Goal: Check status

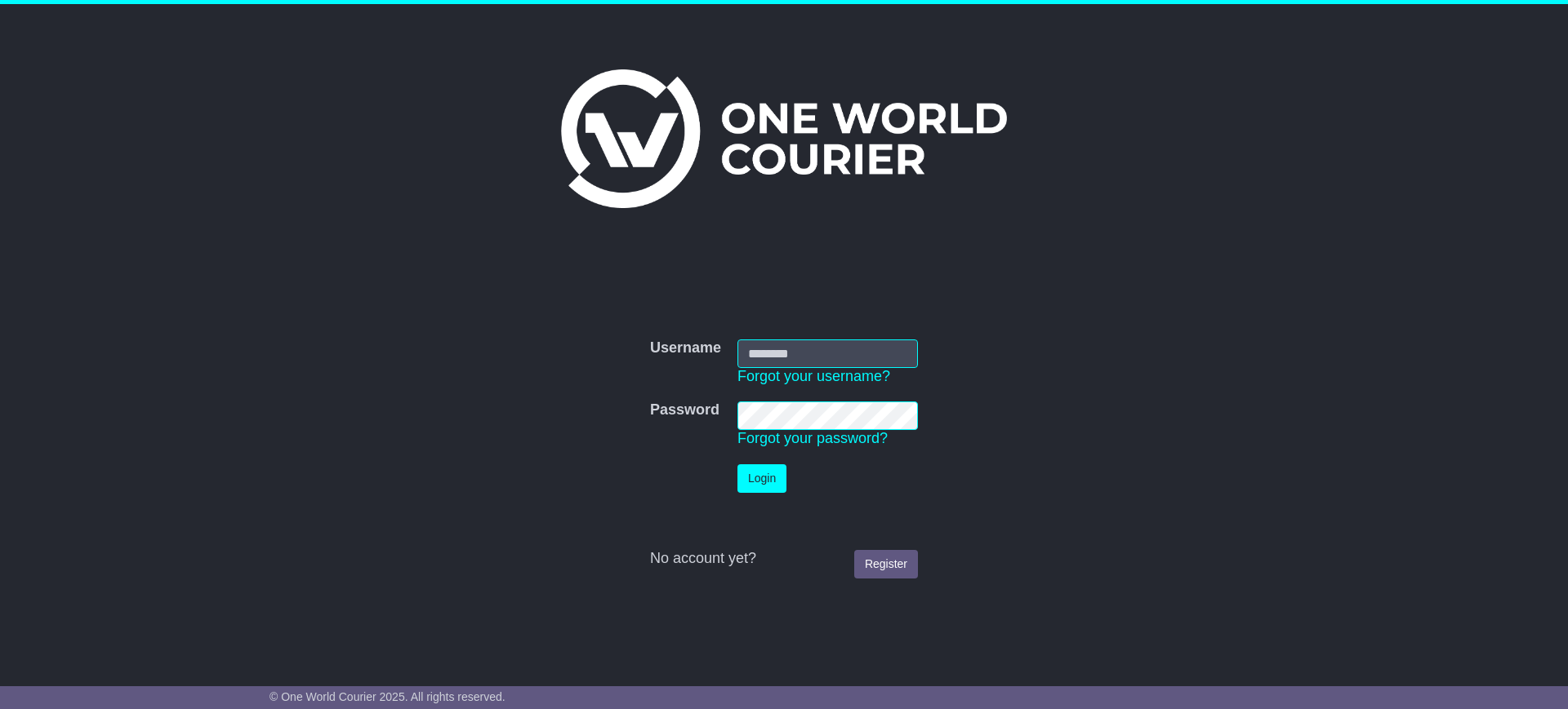
type input "**********"
click at [739, 480] on button "Login" at bounding box center [761, 479] width 49 height 29
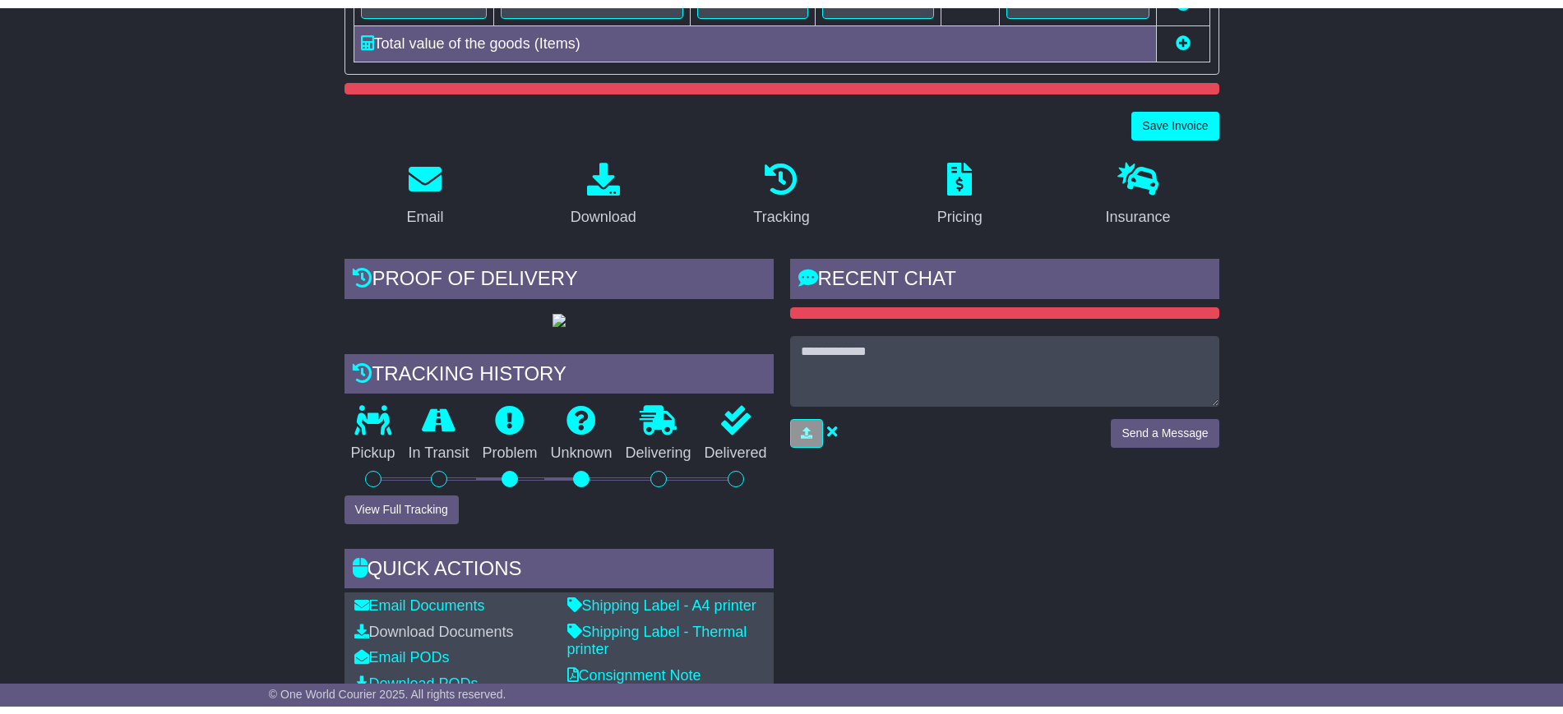
scroll to position [143, 0]
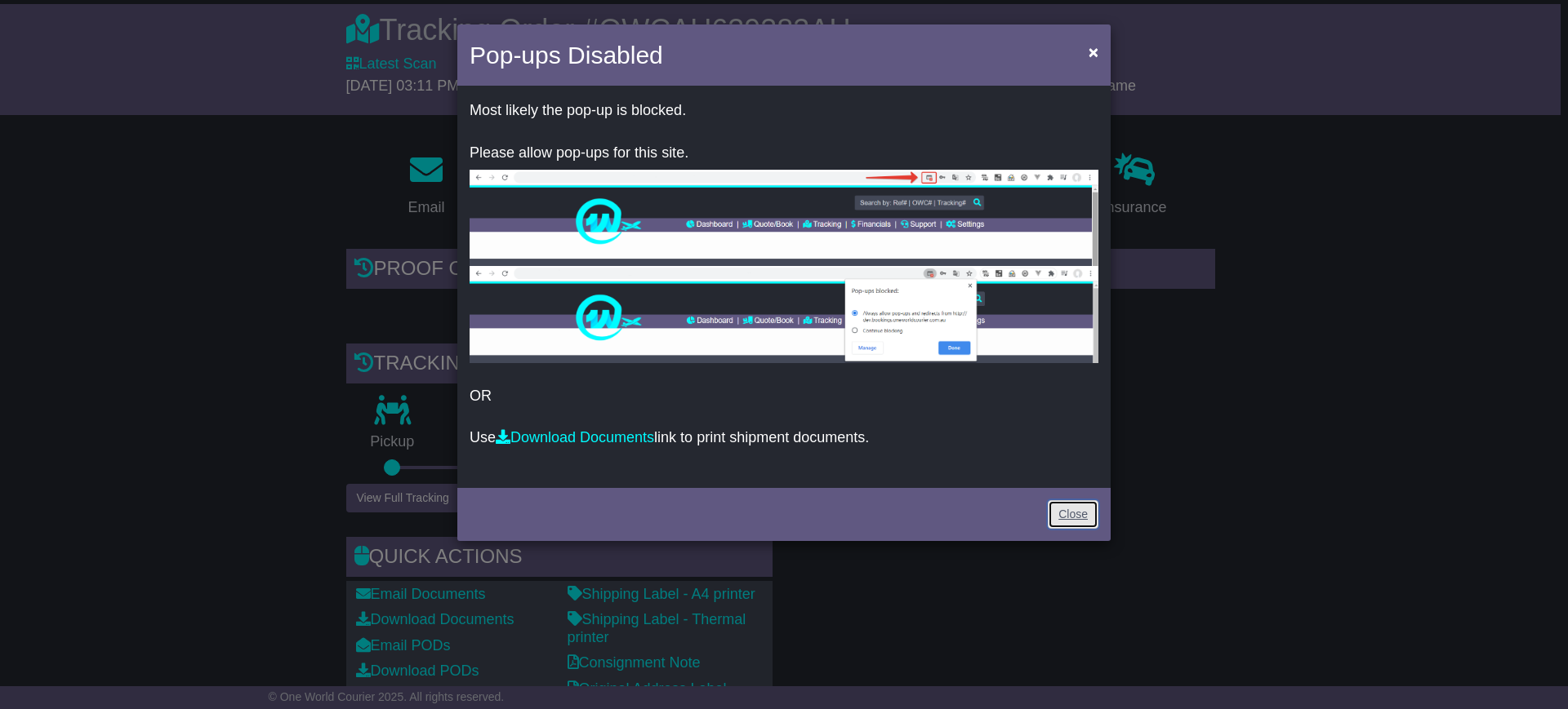
click at [1081, 505] on link "Close" at bounding box center [1072, 514] width 51 height 29
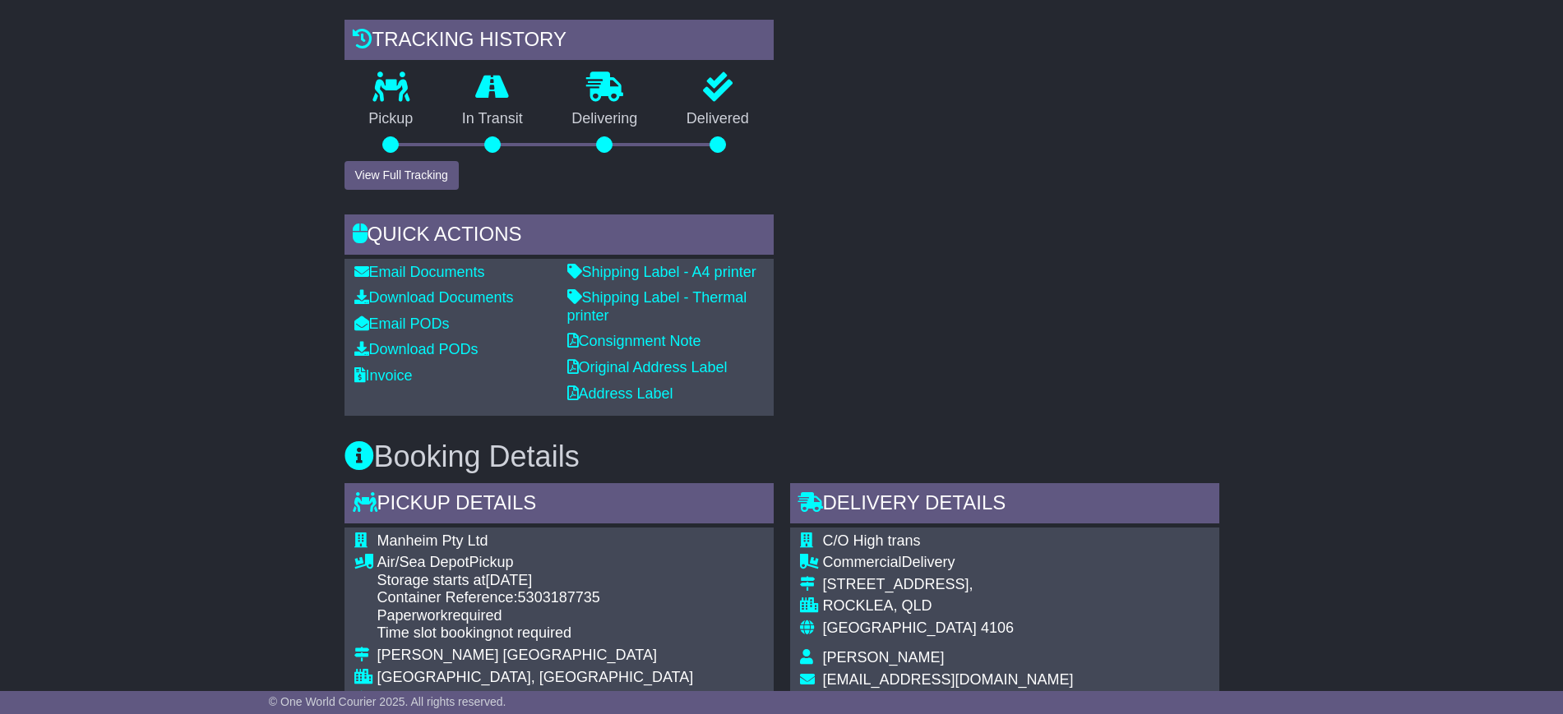
scroll to position [476, 0]
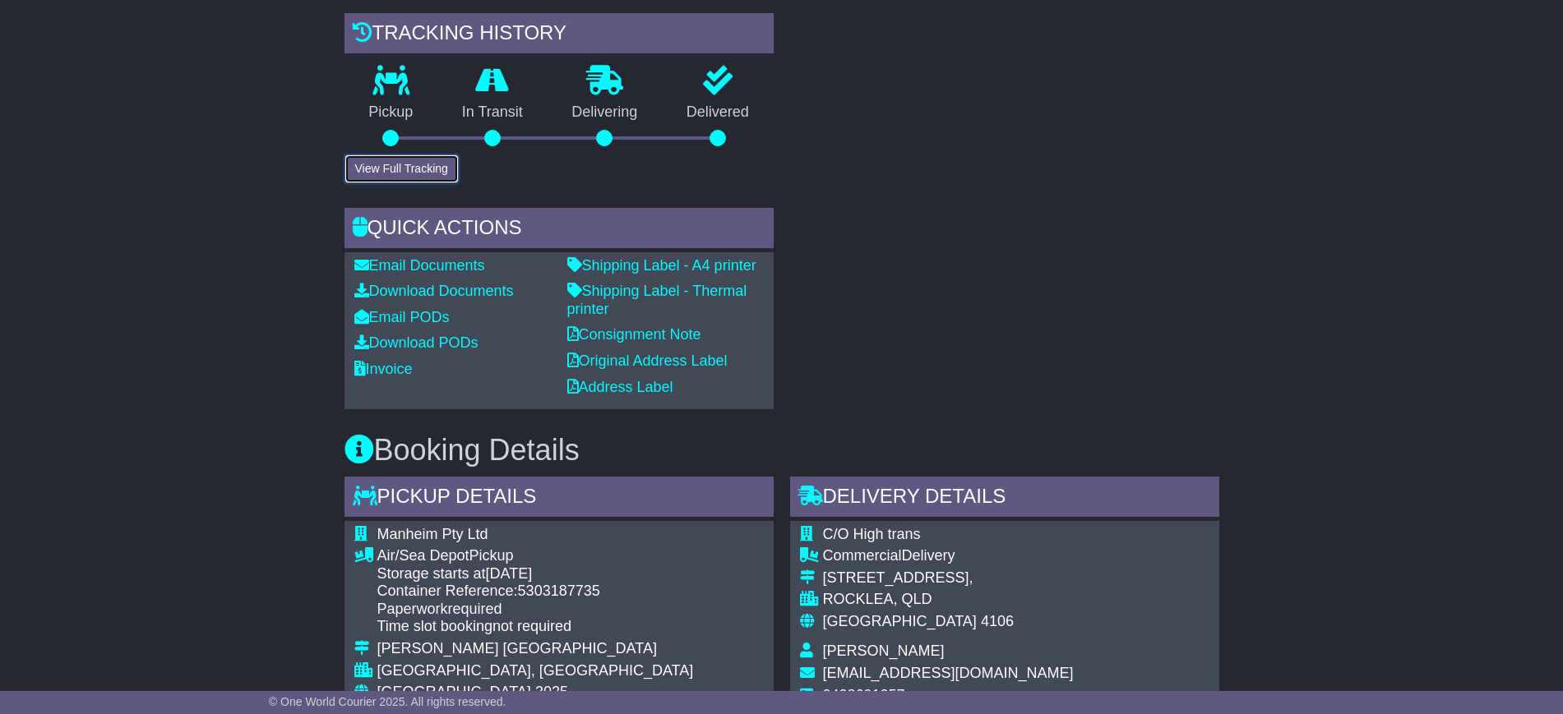
click at [385, 183] on button "View Full Tracking" at bounding box center [401, 169] width 114 height 29
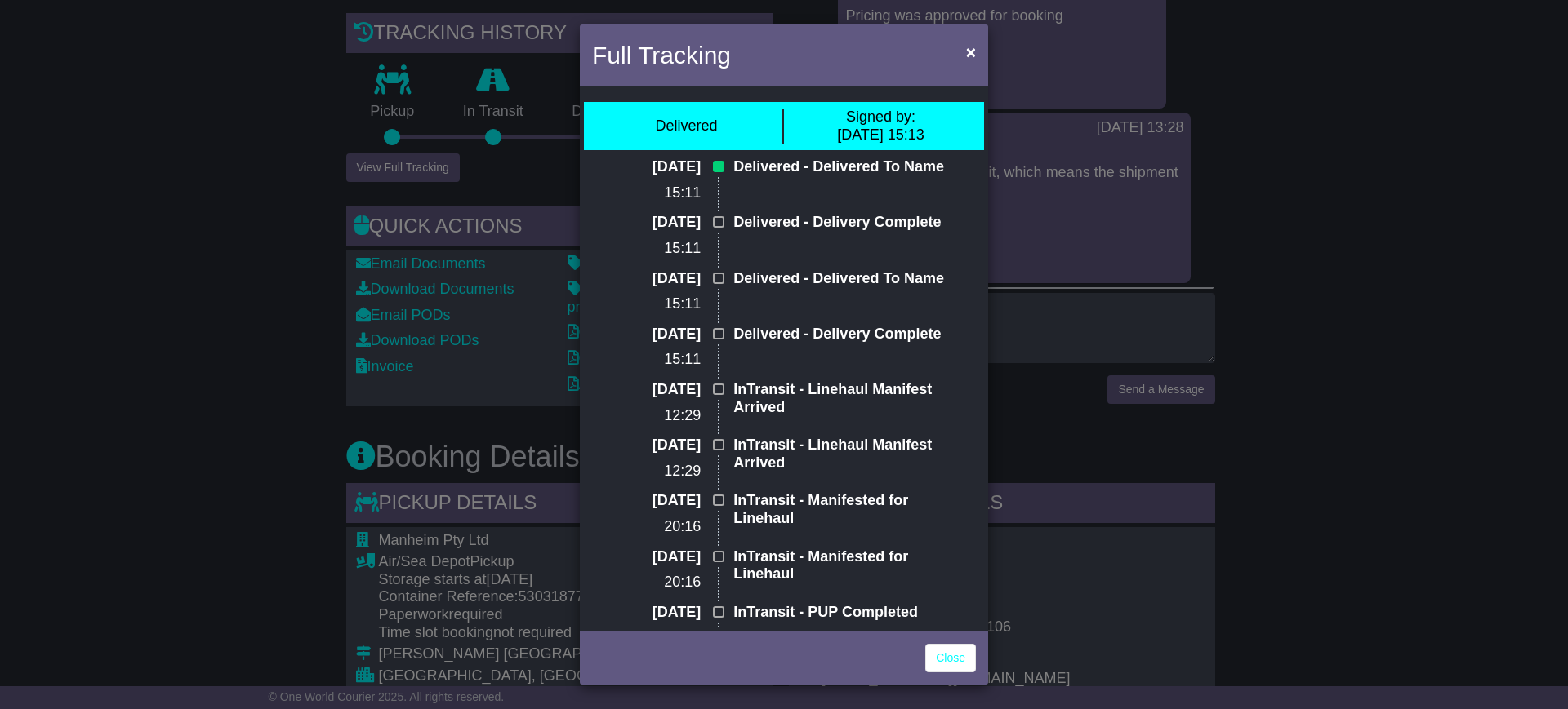
click at [140, 334] on div "Full Tracking × Delivered Signed by: [DATE] 15:13 [DATE] 15:11 Delivered - Deli…" at bounding box center [784, 354] width 1568 height 709
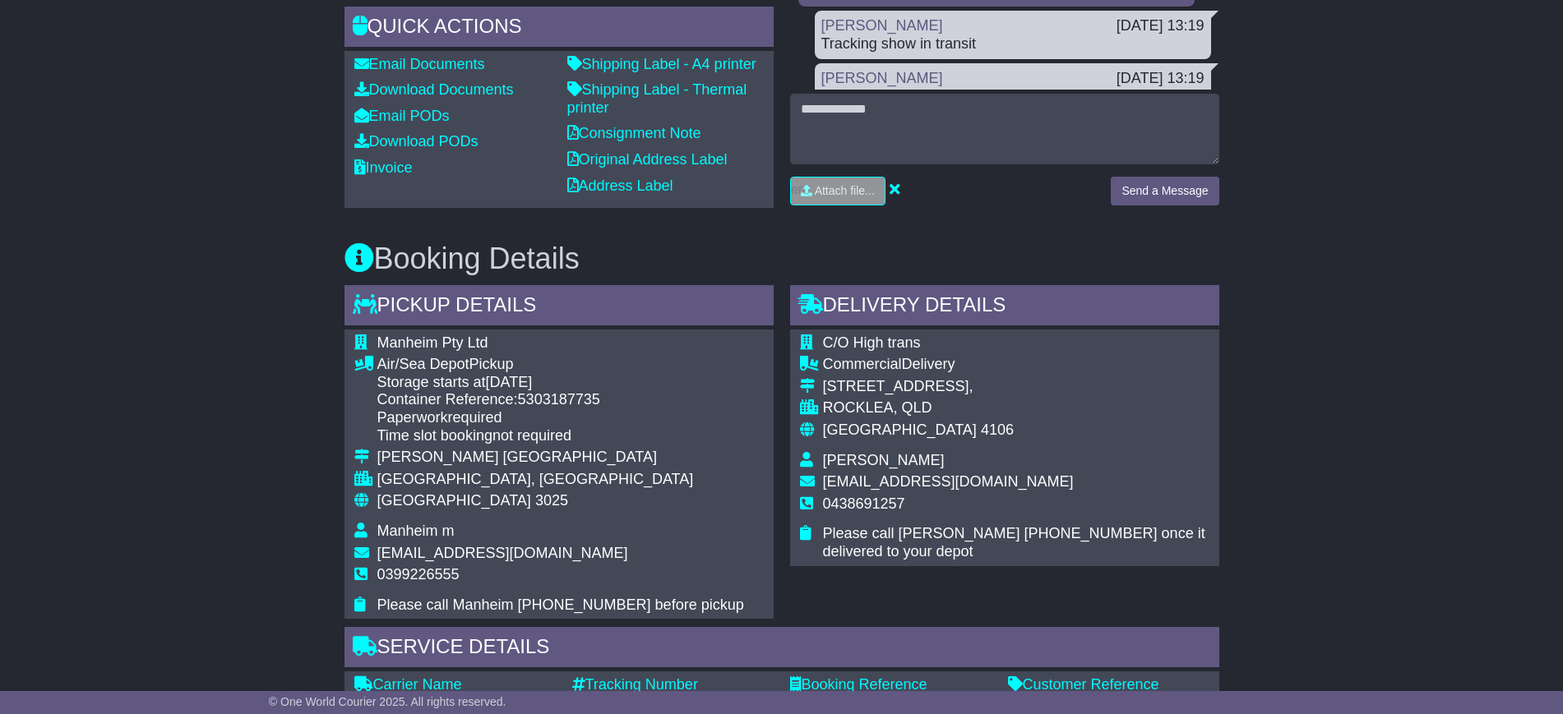
scroll to position [668, 0]
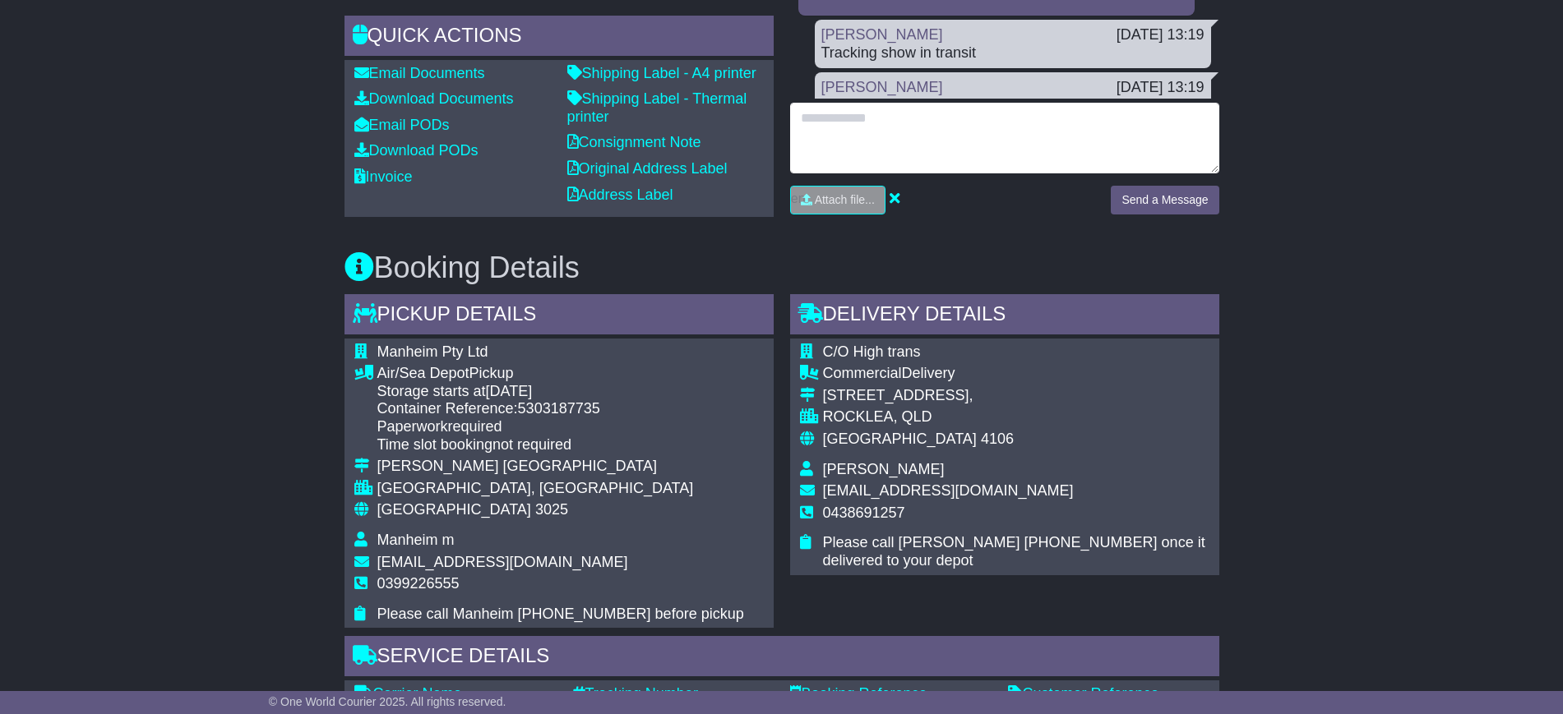
click at [829, 148] on textarea at bounding box center [1004, 138] width 429 height 71
type textarea "**********"
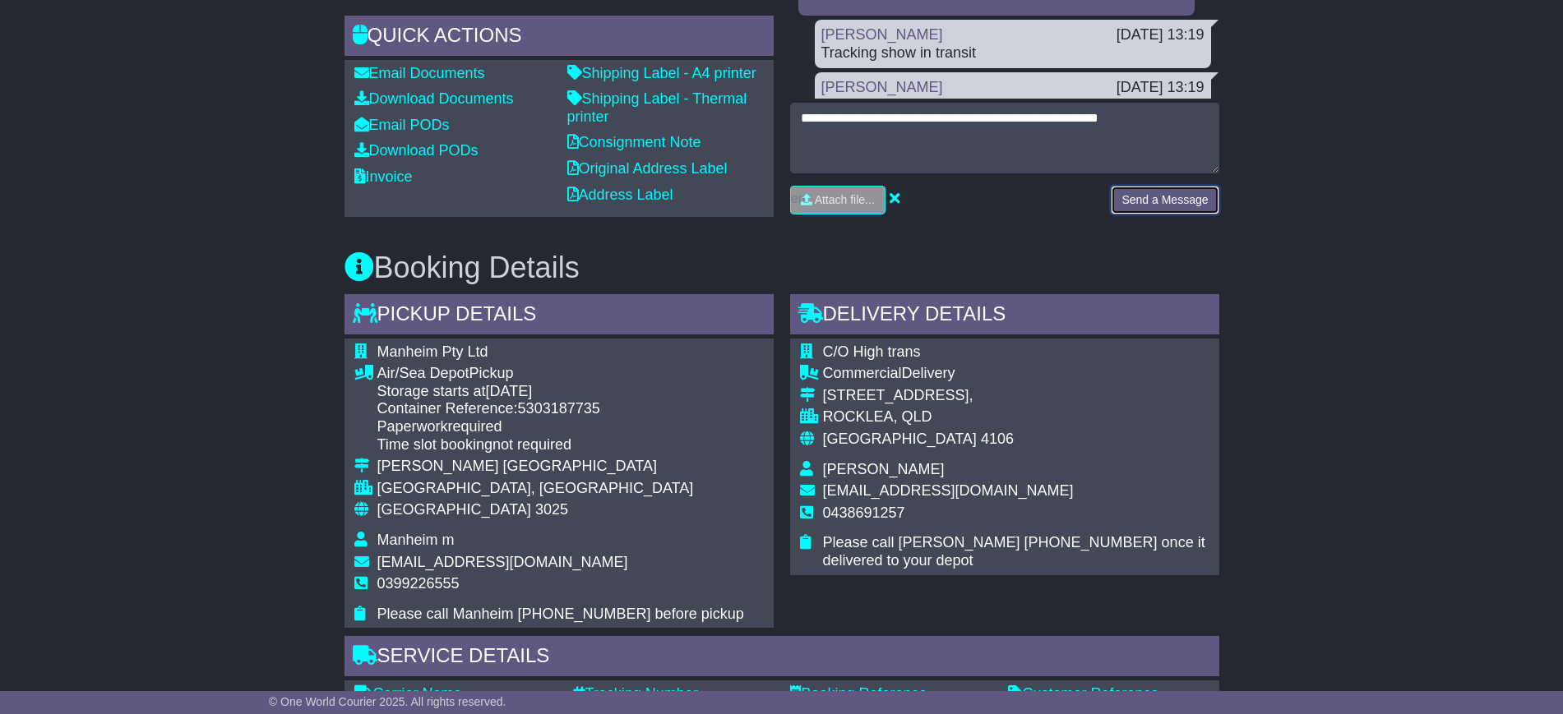
click at [1162, 204] on button "Send a Message" at bounding box center [1165, 200] width 108 height 29
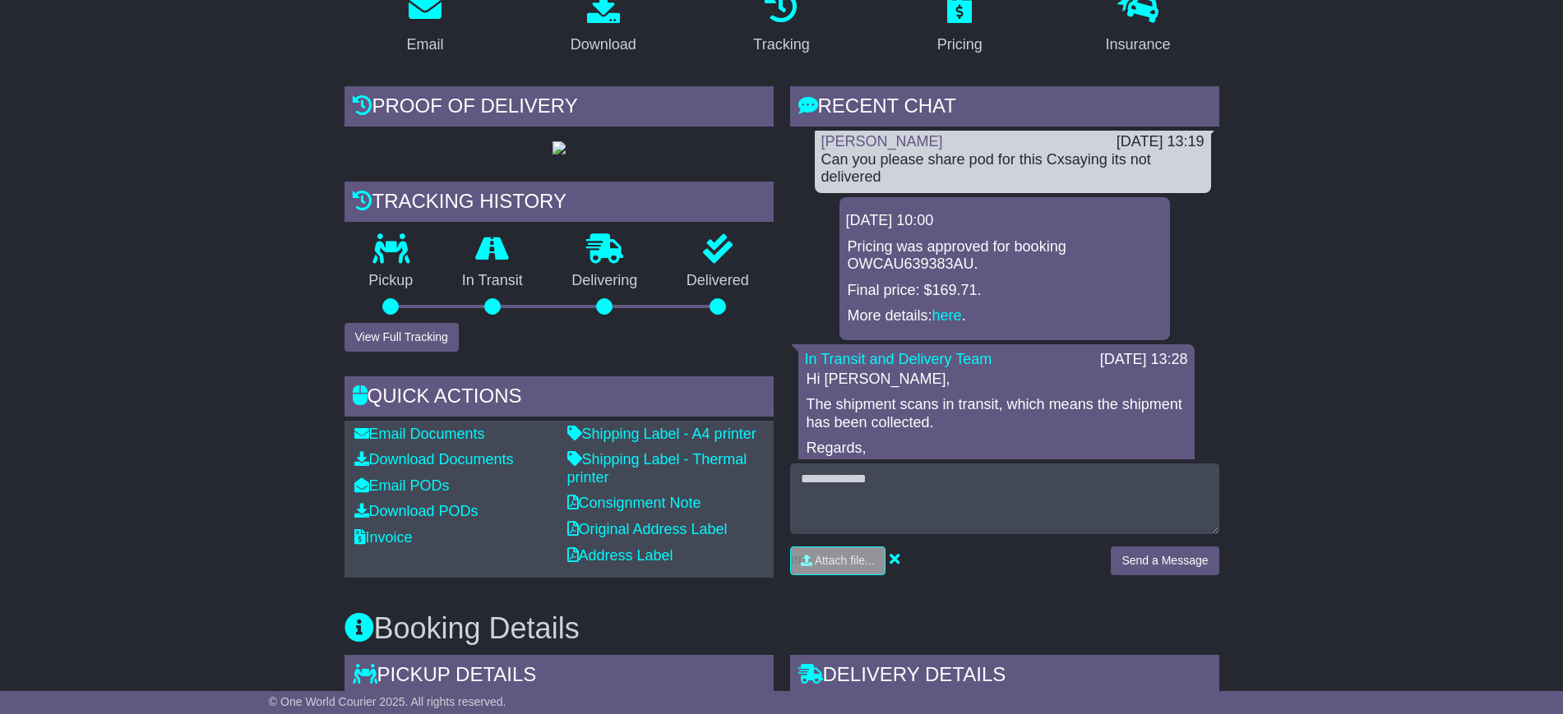
scroll to position [8, 0]
click at [566, 155] on img at bounding box center [559, 147] width 13 height 13
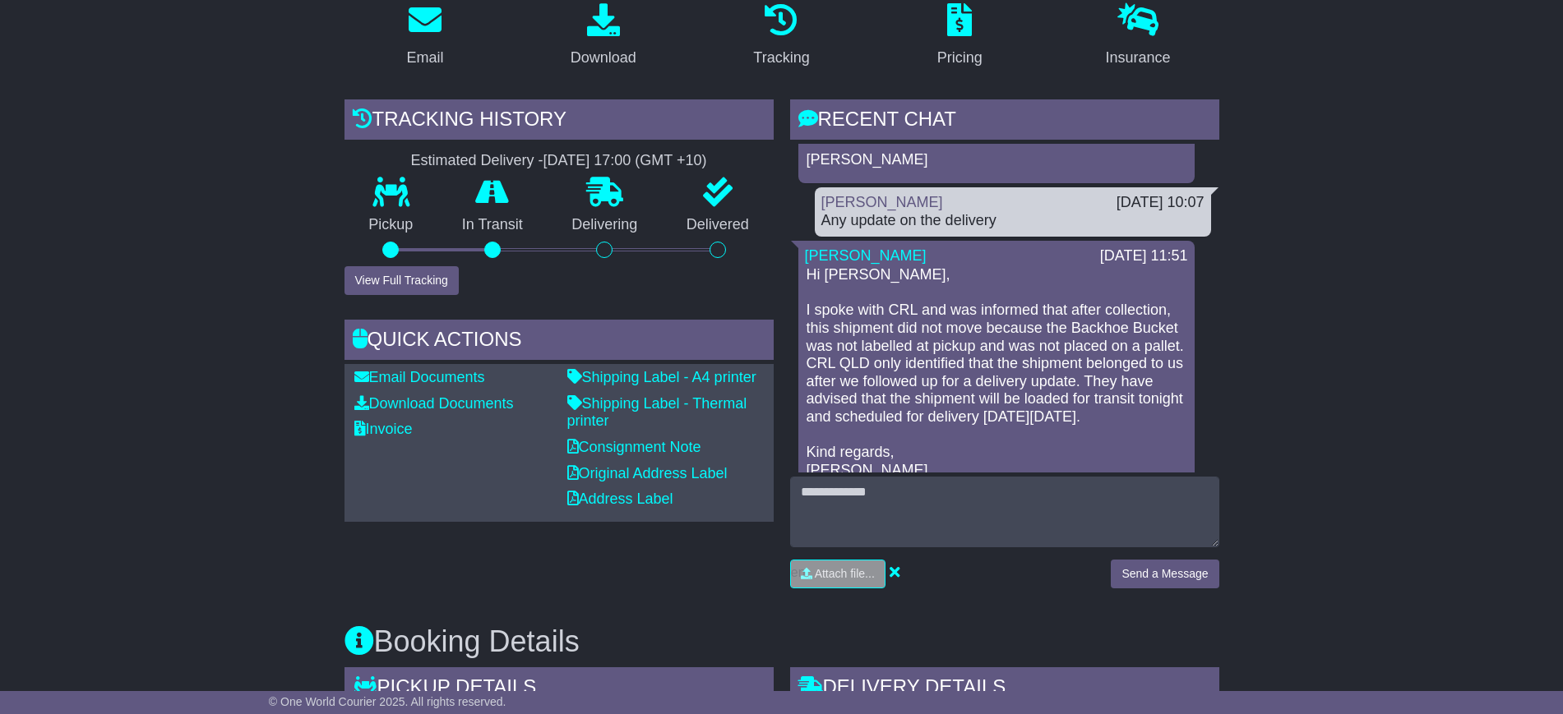
scroll to position [337, 0]
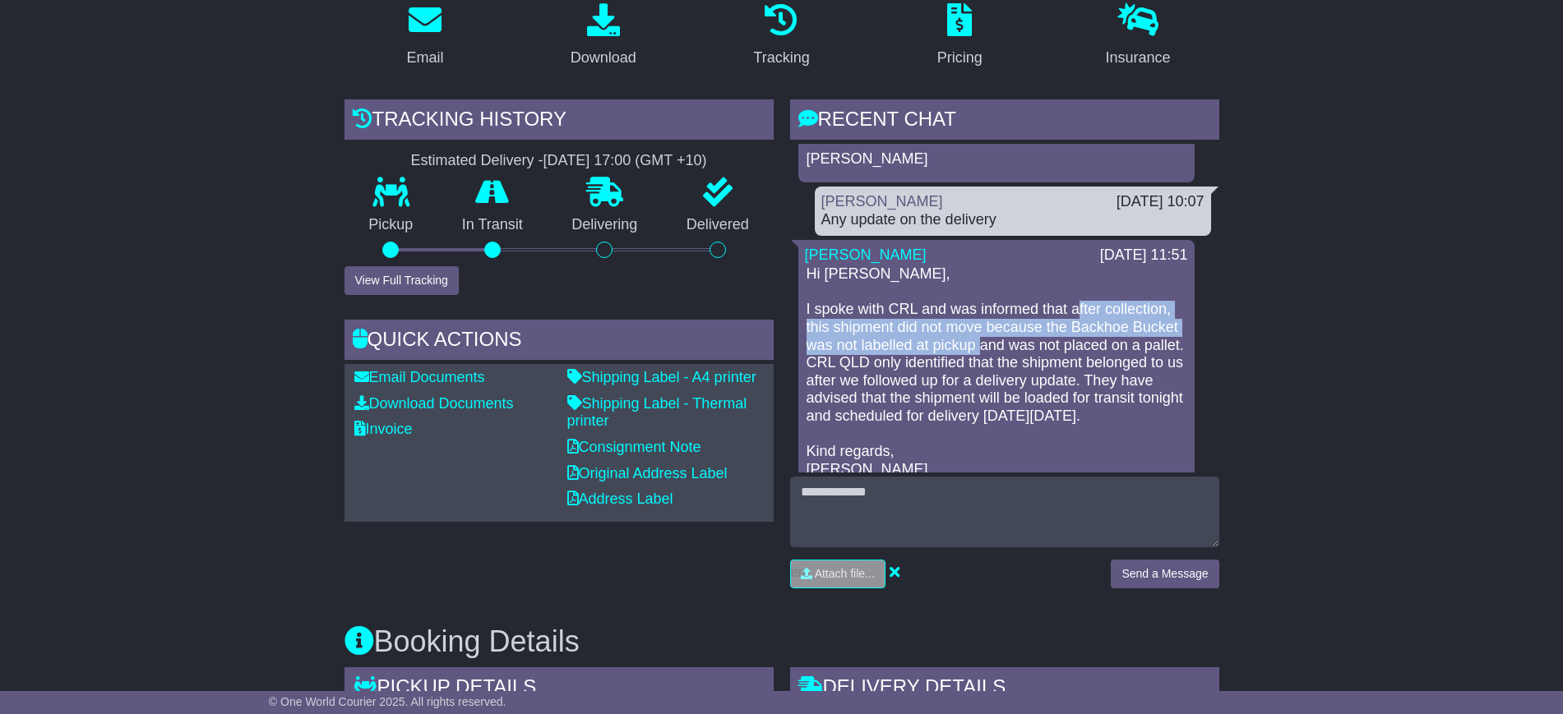
drag, startPoint x: 1070, startPoint y: 254, endPoint x: 978, endPoint y: 288, distance: 98.1
click at [978, 288] on p "Hi Carwyn, I spoke with CRL and was informed that after collection, this shipme…" at bounding box center [997, 372] width 380 height 213
copy p "after collection, this shipment did not move because the Backhoe Bucket was not…"
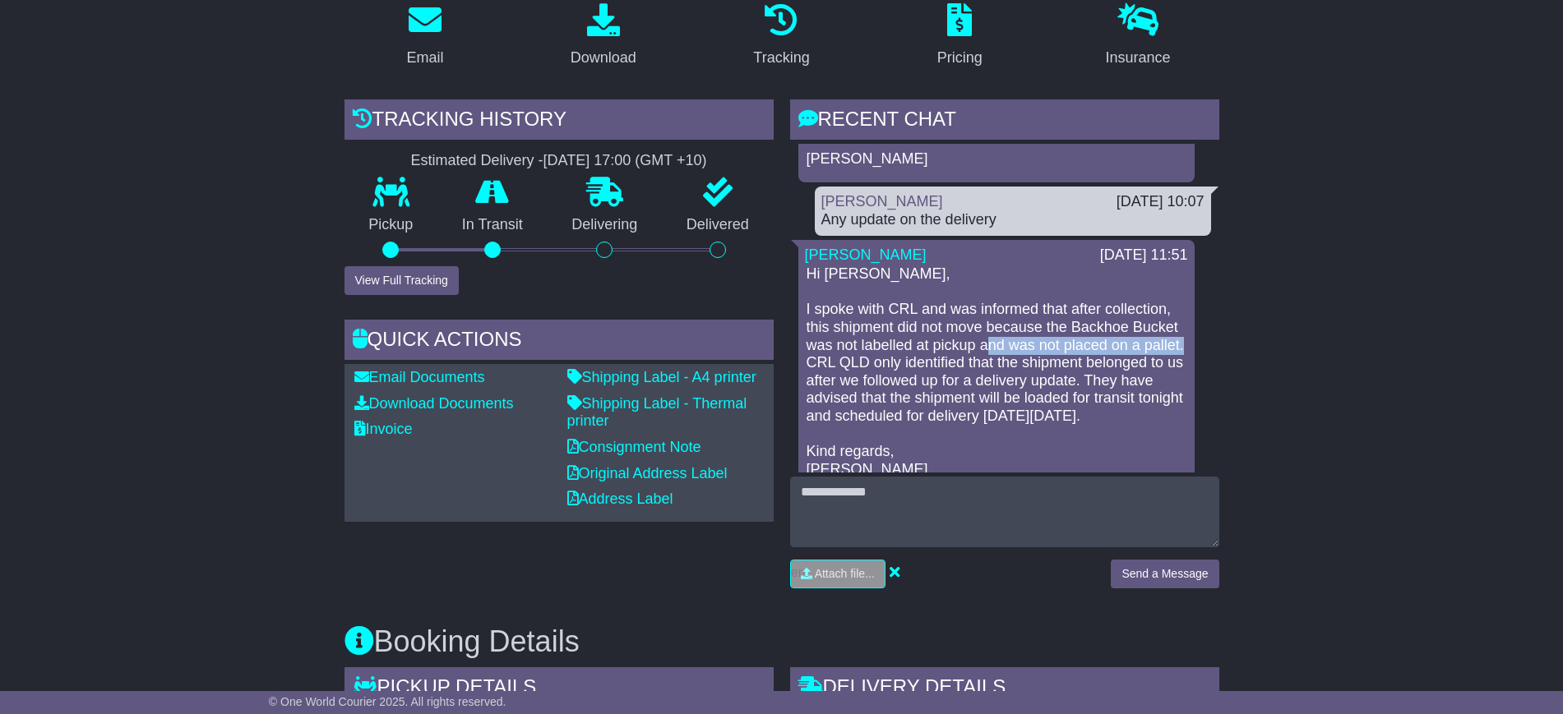
drag, startPoint x: 979, startPoint y: 289, endPoint x: 843, endPoint y: 314, distance: 138.8
click at [843, 314] on p "Hi Carwyn, I spoke with CRL and was informed that after collection, this shipme…" at bounding box center [997, 372] width 380 height 213
copy p "and was not placed on a pallet"
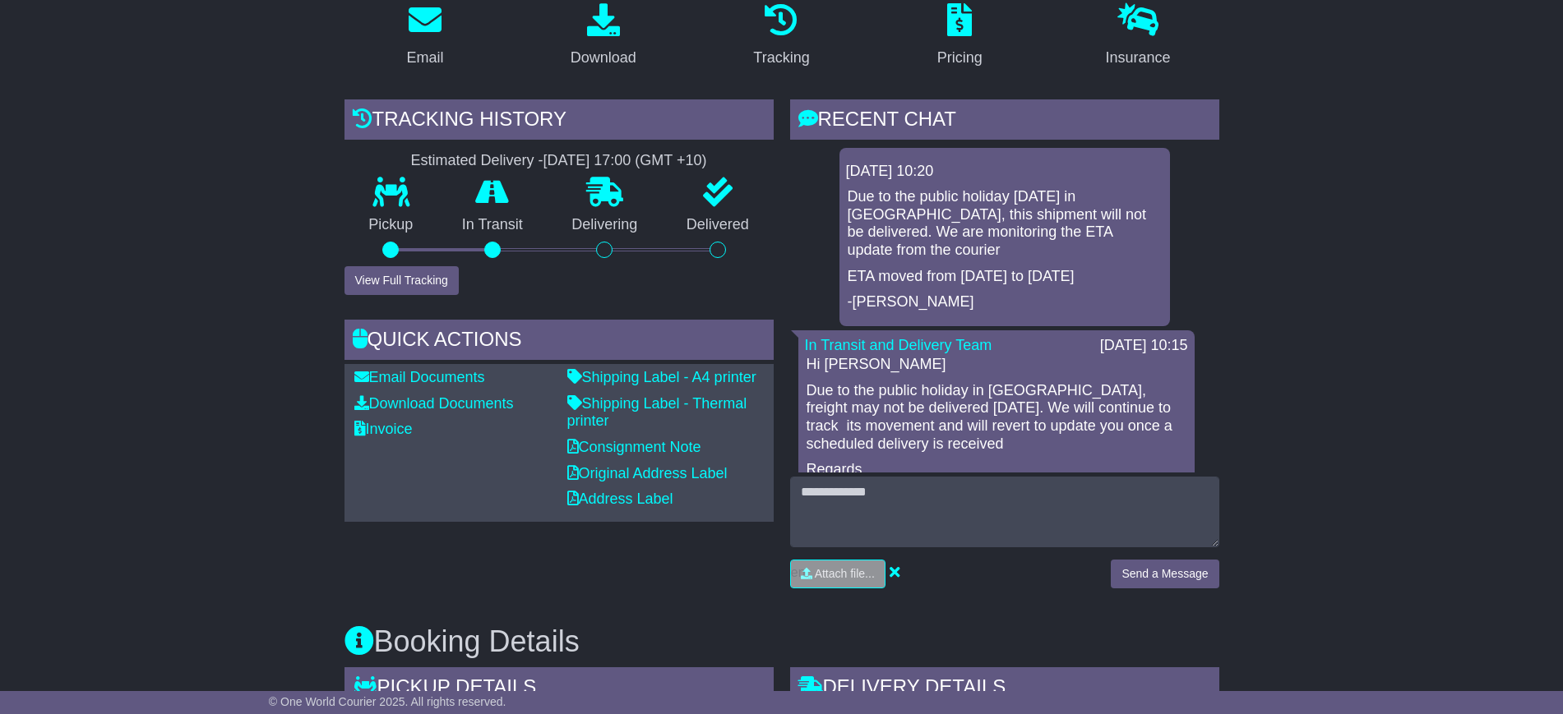
scroll to position [333, 0]
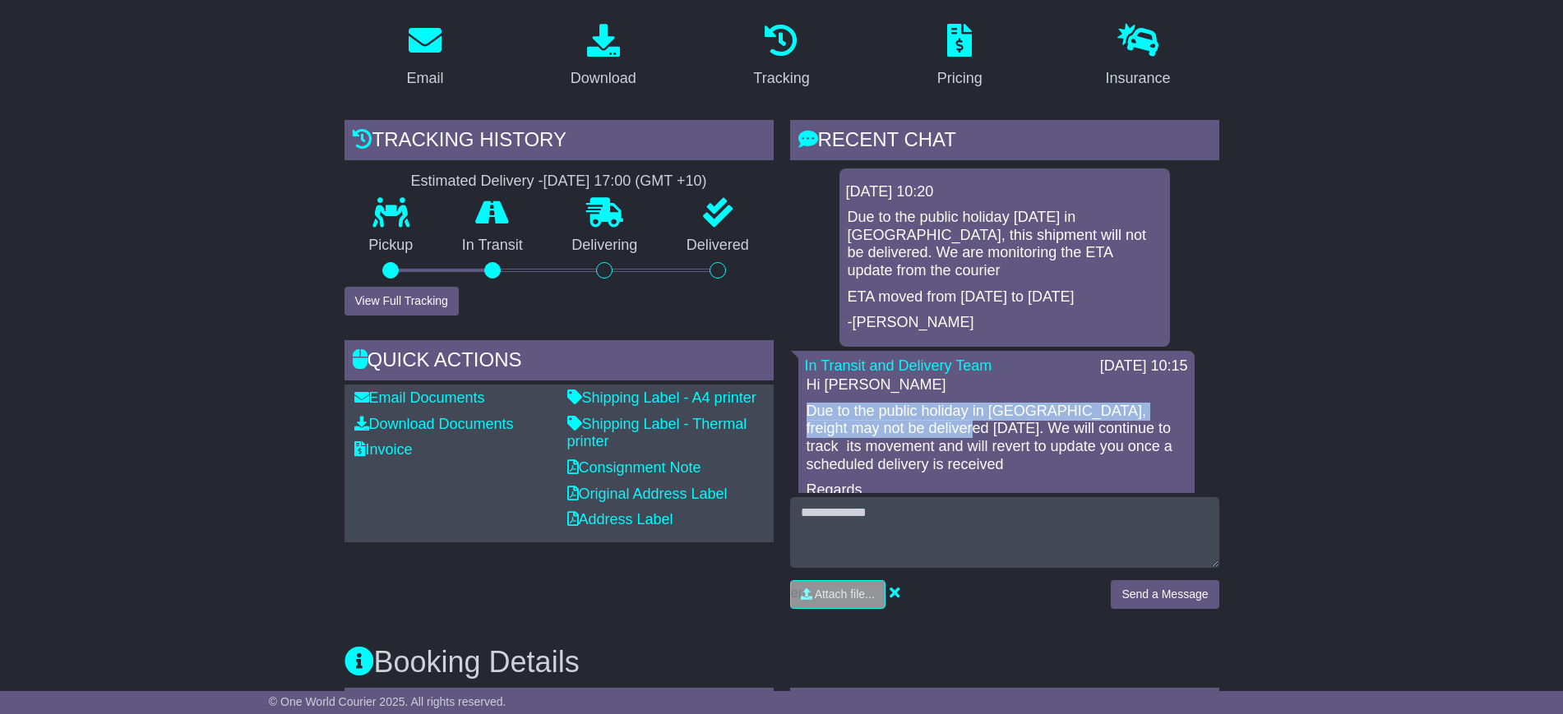
drag, startPoint x: 807, startPoint y: 357, endPoint x: 909, endPoint y: 374, distance: 104.2
click at [909, 403] on p "Due to the public holiday in Victoria, freight may not be delivered today. We w…" at bounding box center [997, 438] width 380 height 71
copy p "Due to the public holiday in Victoria, freight may not be delivered today."
